Goal: Task Accomplishment & Management: Complete application form

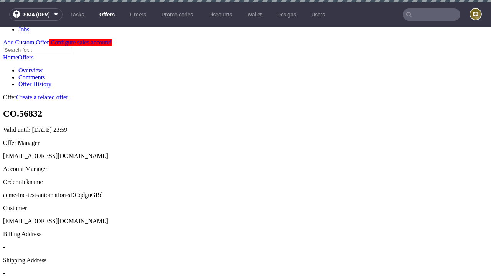
scroll to position [2, 0]
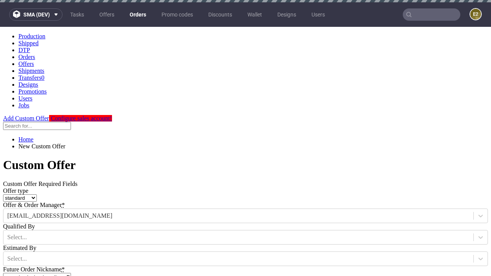
type input "acme-inc-test-automation-sDCqdguGBd"
type input "[DATE]"
type input "[EMAIL_ADDRESS][DOMAIN_NAME]"
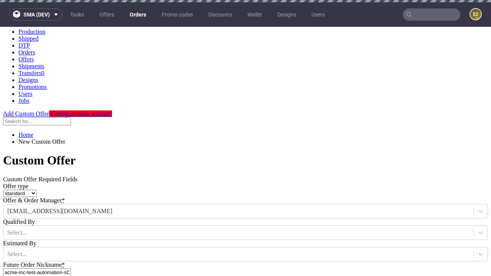
select select "gb"
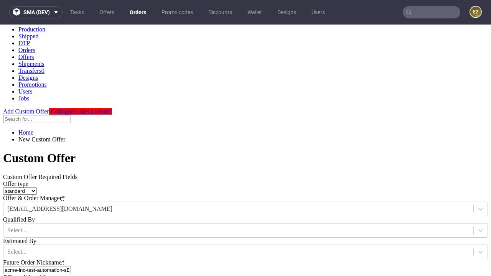
type input "[EMAIL_ADDRESS][DOMAIN_NAME]"
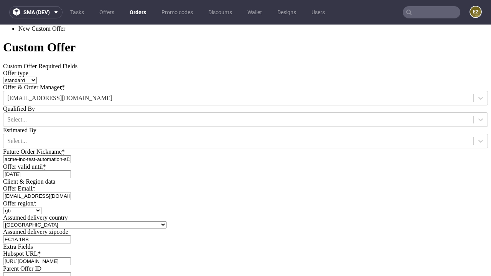
type input "[URL][DOMAIN_NAME]"
type input "Please wait..."
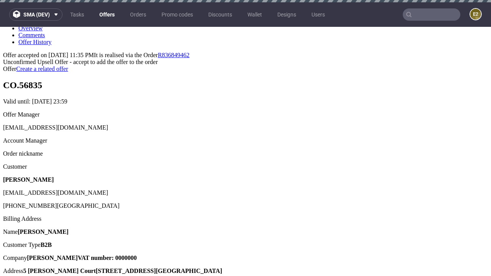
scroll to position [2, 0]
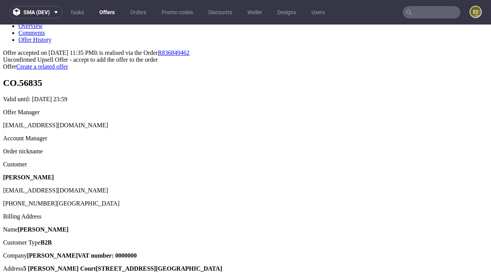
type input "In progress..."
